Goal: Task Accomplishment & Management: Use online tool/utility

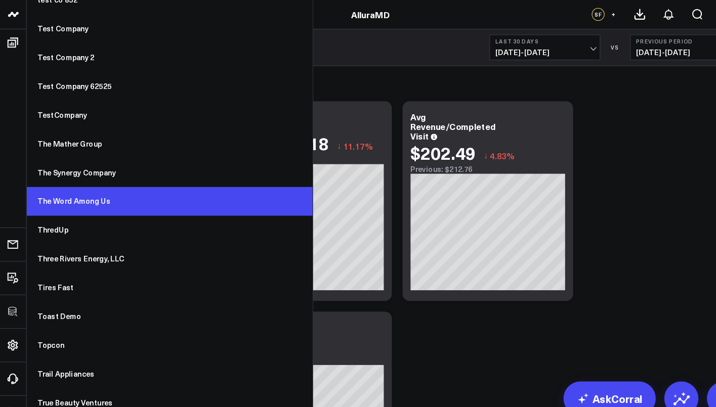
scroll to position [7704, 0]
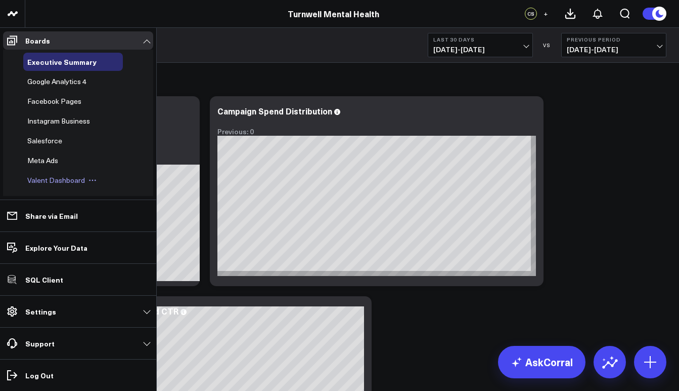
click at [59, 183] on span "Valent Dashboard" at bounding box center [56, 180] width 58 height 10
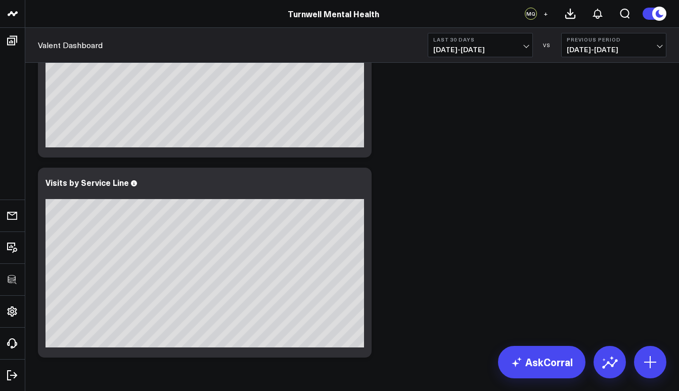
scroll to position [420, 0]
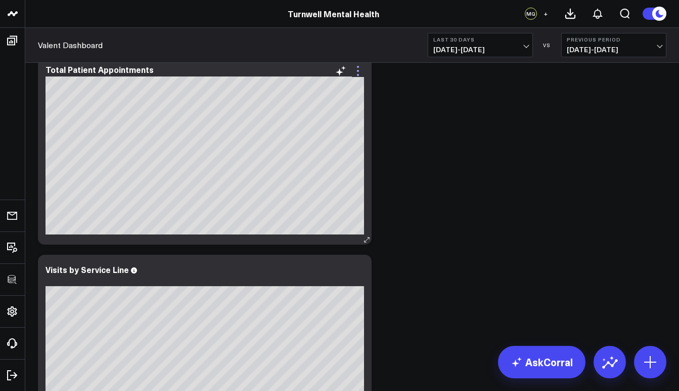
click at [358, 73] on icon at bounding box center [358, 71] width 12 height 12
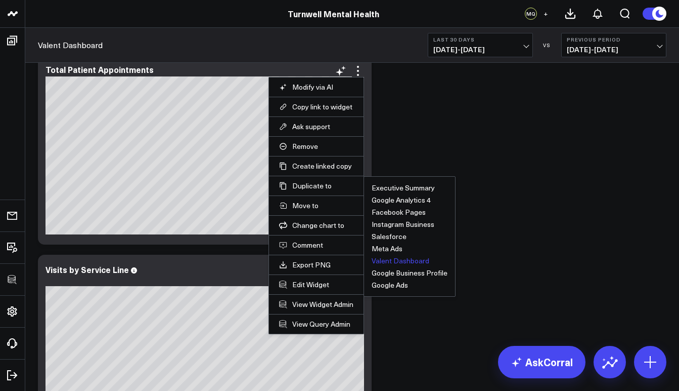
click at [403, 264] on button "Valent Dashboard" at bounding box center [401, 260] width 58 height 7
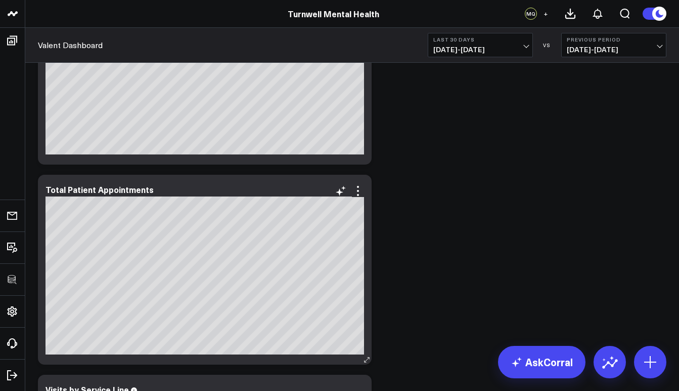
scroll to position [567, 0]
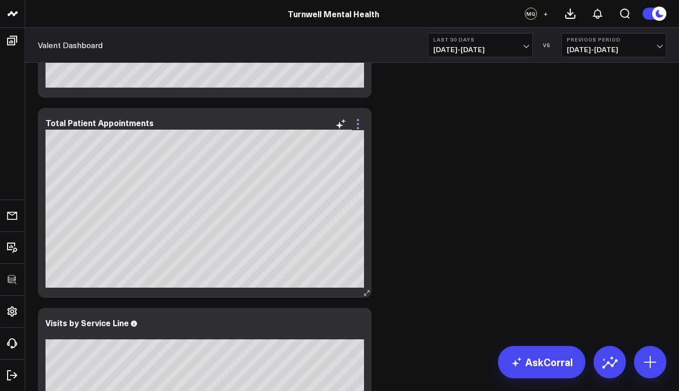
click at [361, 124] on icon at bounding box center [358, 124] width 12 height 12
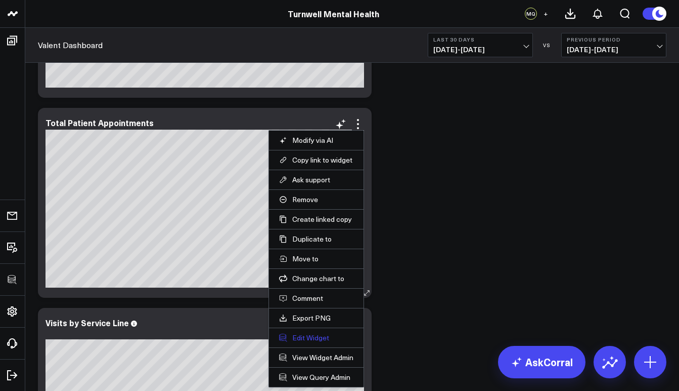
click at [311, 339] on button "Edit Widget" at bounding box center [316, 337] width 74 height 9
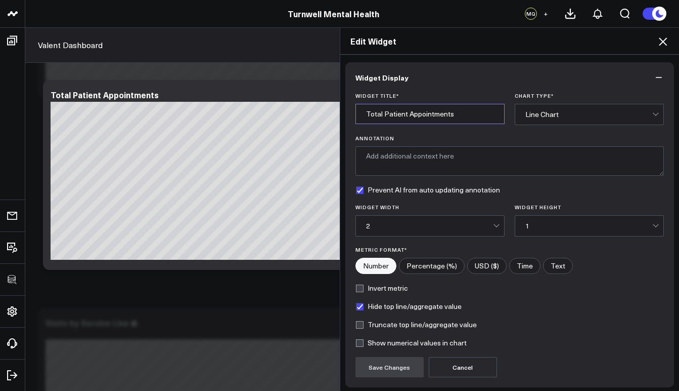
drag, startPoint x: 464, startPoint y: 110, endPoint x: 379, endPoint y: 116, distance: 85.2
click at [379, 116] on input "Total Patient Appointments" at bounding box center [430, 114] width 149 height 20
type input "Total new p"
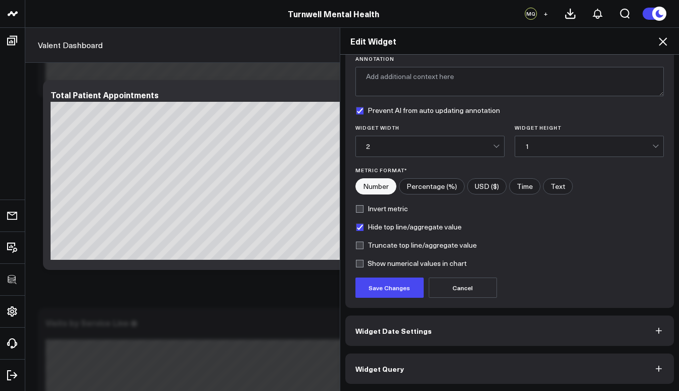
click at [410, 367] on button "Widget Query" at bounding box center [510, 368] width 329 height 30
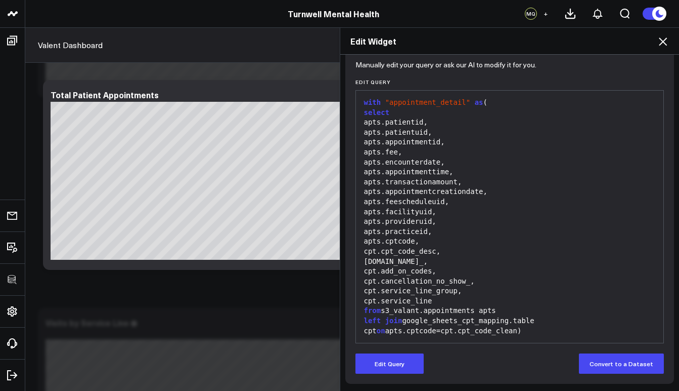
scroll to position [118, 0]
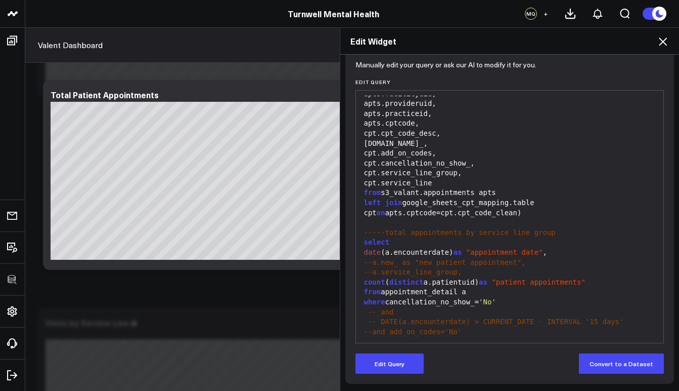
click at [503, 297] on div "where cancellation_no_show_= 'No'" at bounding box center [510, 302] width 298 height 10
click at [413, 363] on button "Edit Query" at bounding box center [390, 363] width 68 height 20
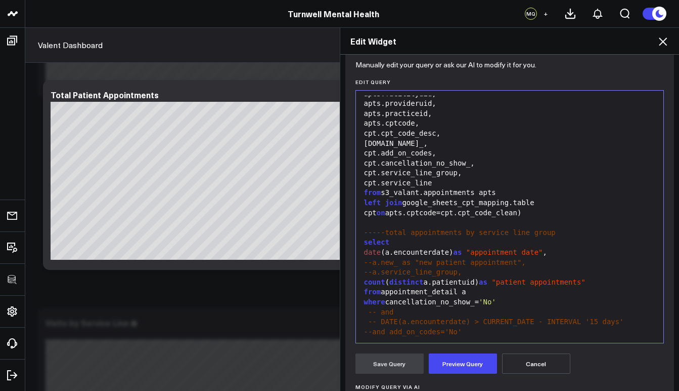
scroll to position [180, 0]
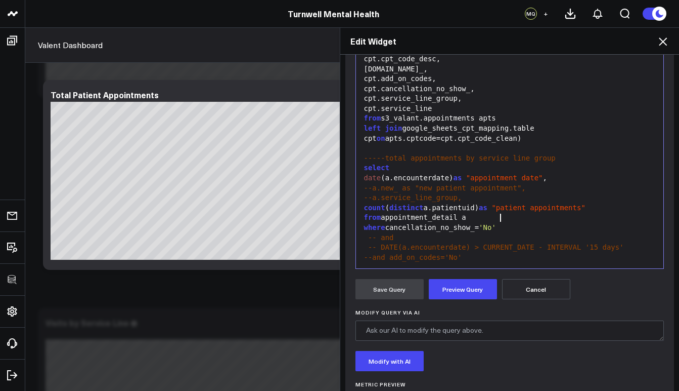
click at [507, 223] on div "where cancellation_no_show_= 'No'" at bounding box center [510, 228] width 298 height 10
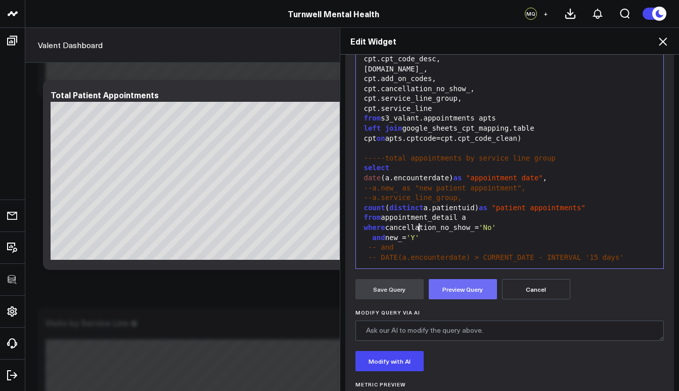
click at [469, 289] on button "Preview Query" at bounding box center [463, 289] width 68 height 20
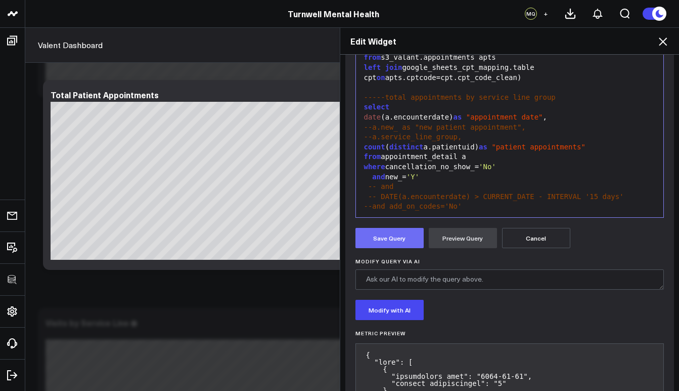
click at [390, 236] on button "Save Query" at bounding box center [390, 238] width 68 height 20
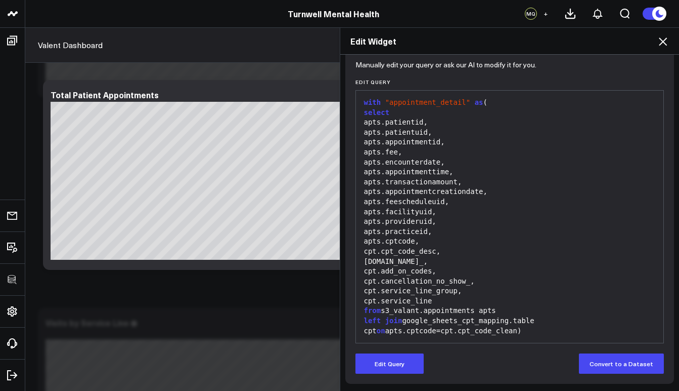
scroll to position [0, 0]
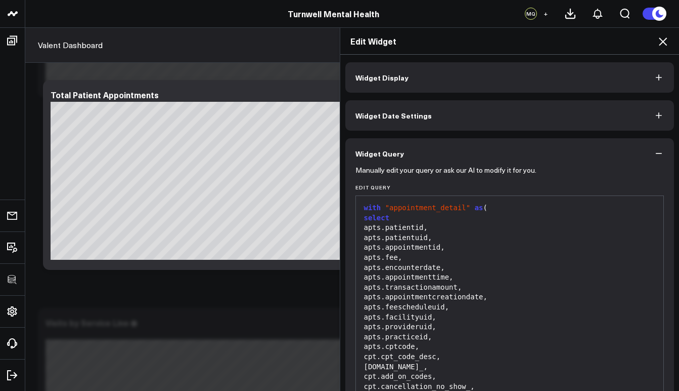
click at [416, 77] on button "Widget Display" at bounding box center [510, 77] width 329 height 30
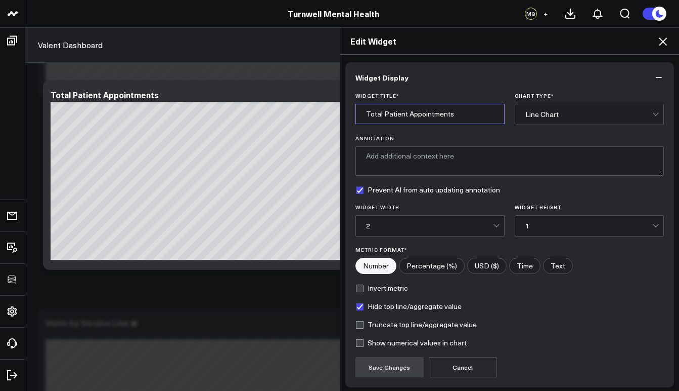
click at [469, 114] on input "Total Patient Appointments" at bounding box center [430, 114] width 149 height 20
drag, startPoint x: 379, startPoint y: 114, endPoint x: 357, endPoint y: 113, distance: 21.8
click at [357, 113] on input "Total Patient Appointments" at bounding box center [430, 114] width 149 height 20
type input "New Patient Appointments"
click at [386, 372] on button "Save Changes" at bounding box center [390, 367] width 68 height 20
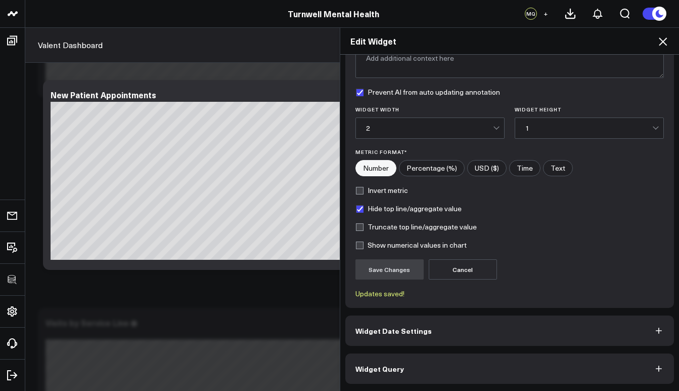
scroll to position [77, 0]
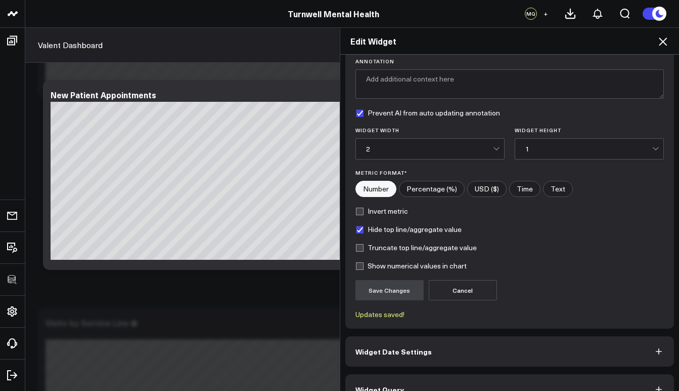
click at [661, 44] on icon at bounding box center [663, 41] width 12 height 12
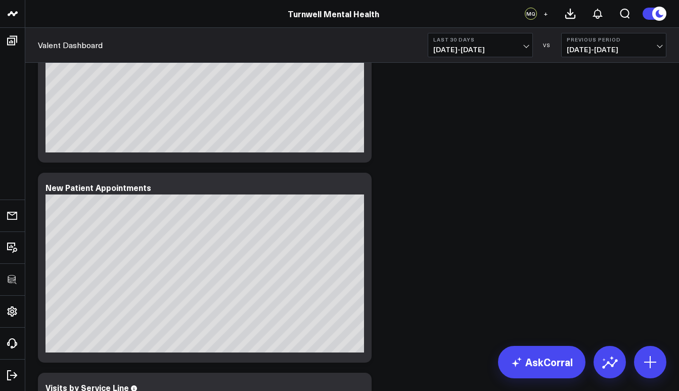
scroll to position [500, 0]
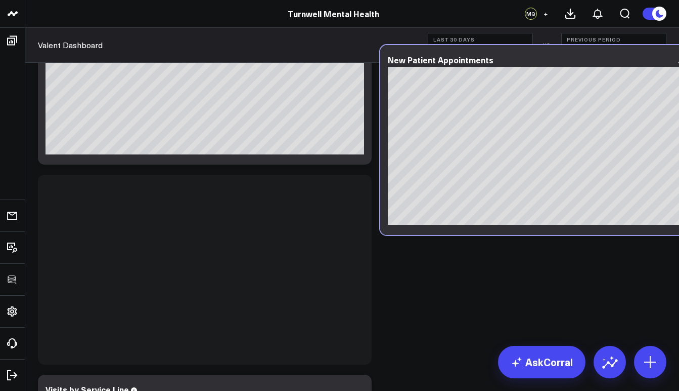
drag, startPoint x: 271, startPoint y: 188, endPoint x: 613, endPoint y: 59, distance: 366.2
click at [613, 59] on div "New Patient Appointments" at bounding box center [547, 59] width 319 height 9
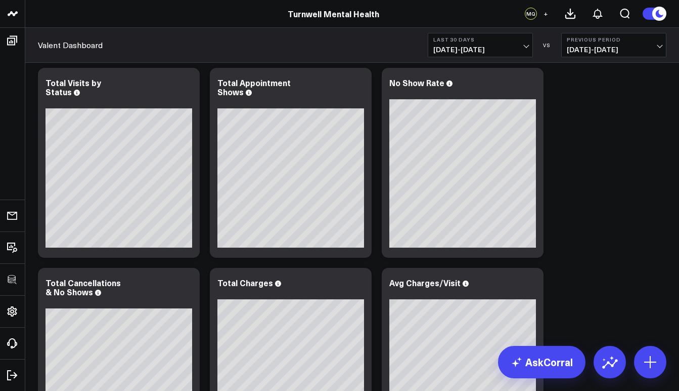
scroll to position [0, 0]
